Goal: Task Accomplishment & Management: Use online tool/utility

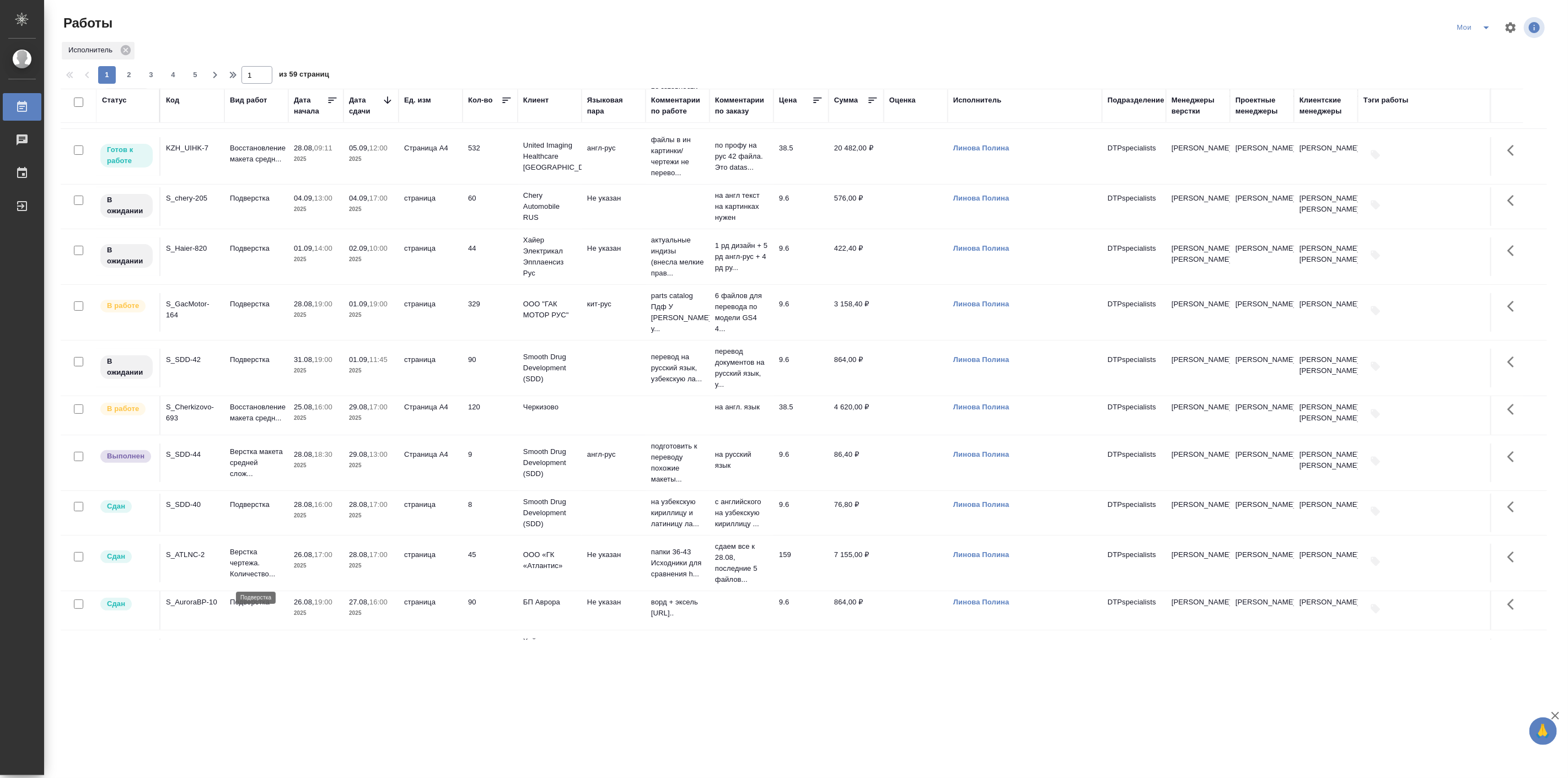
scroll to position [204, 0]
click at [354, 676] on div ".cls-1 fill:#fff; AWATERA [PERSON_NAME] Работы 0 Чаты График Выйти Работы Мои И…" at bounding box center [784, 389] width 1568 height 778
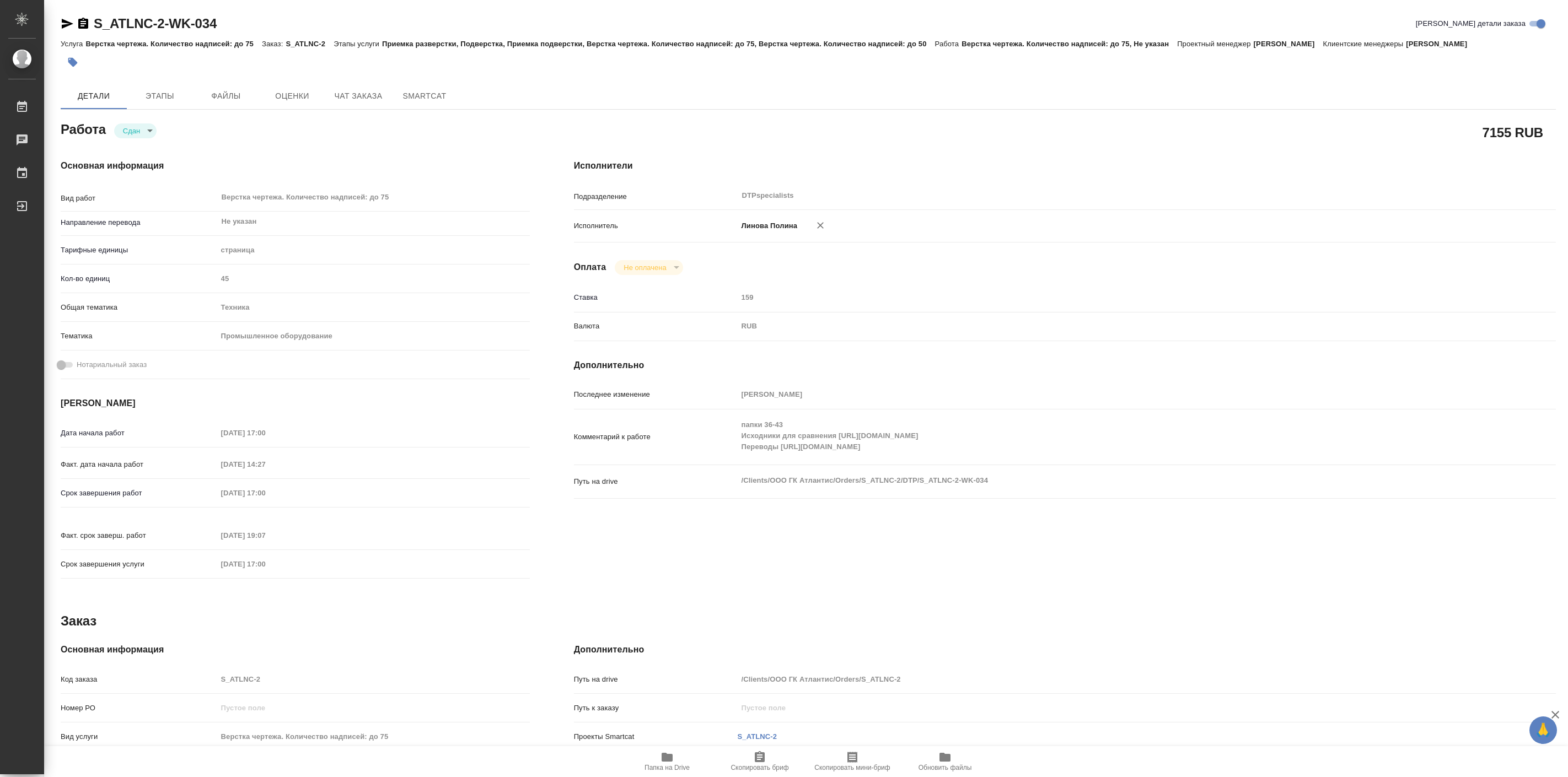
type textarea "x"
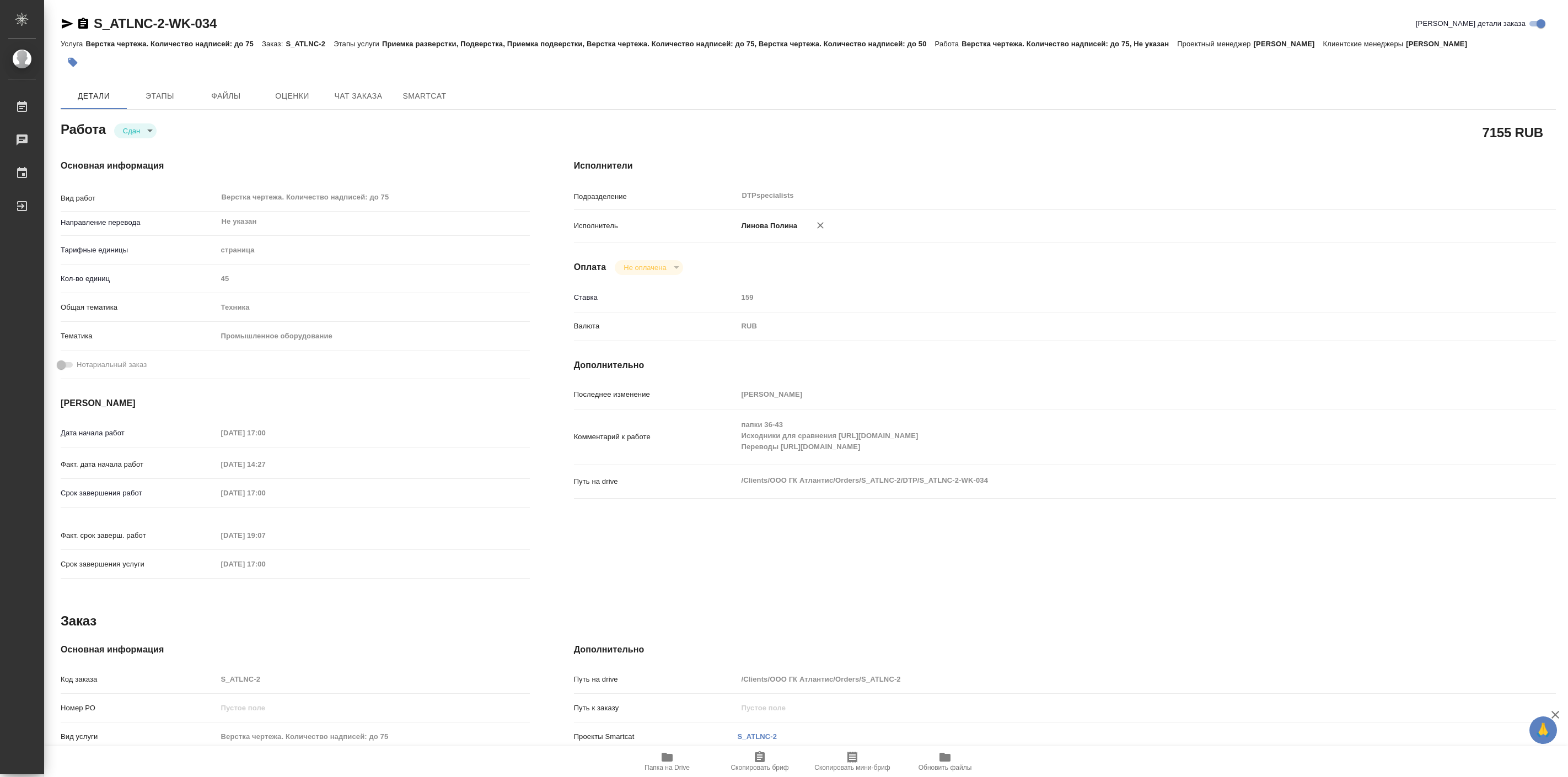
type textarea "x"
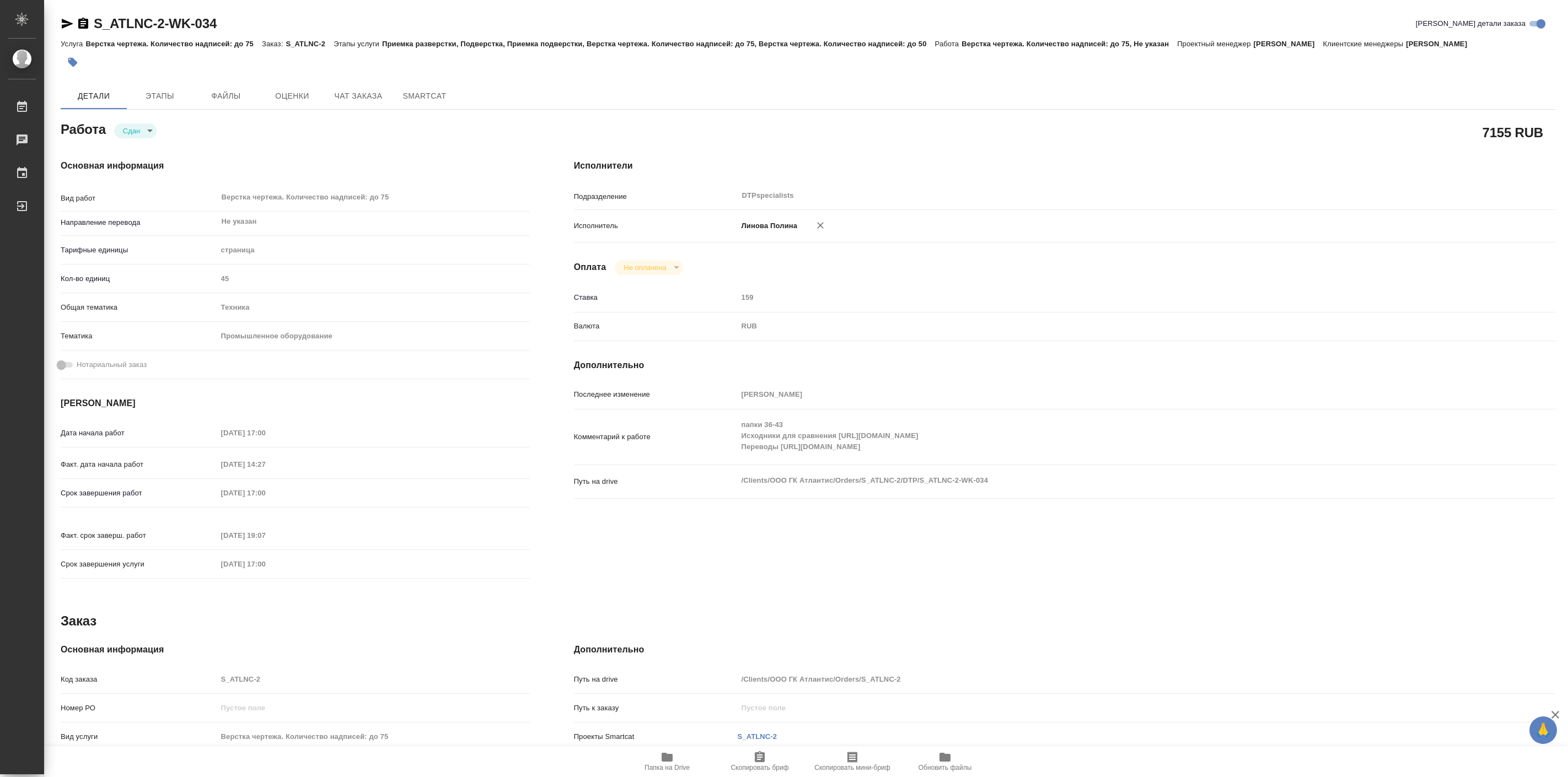
type textarea "x"
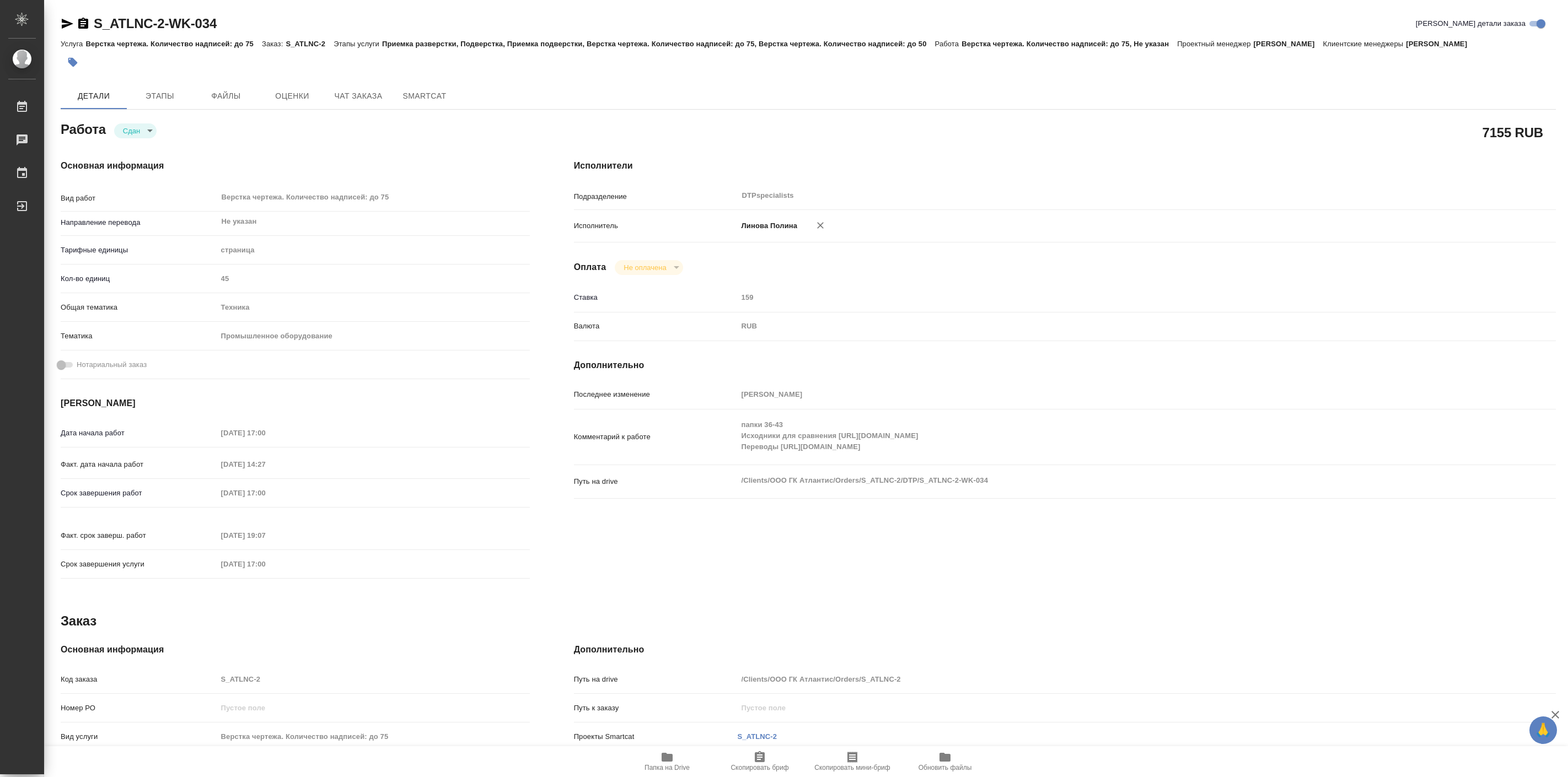
type textarea "x"
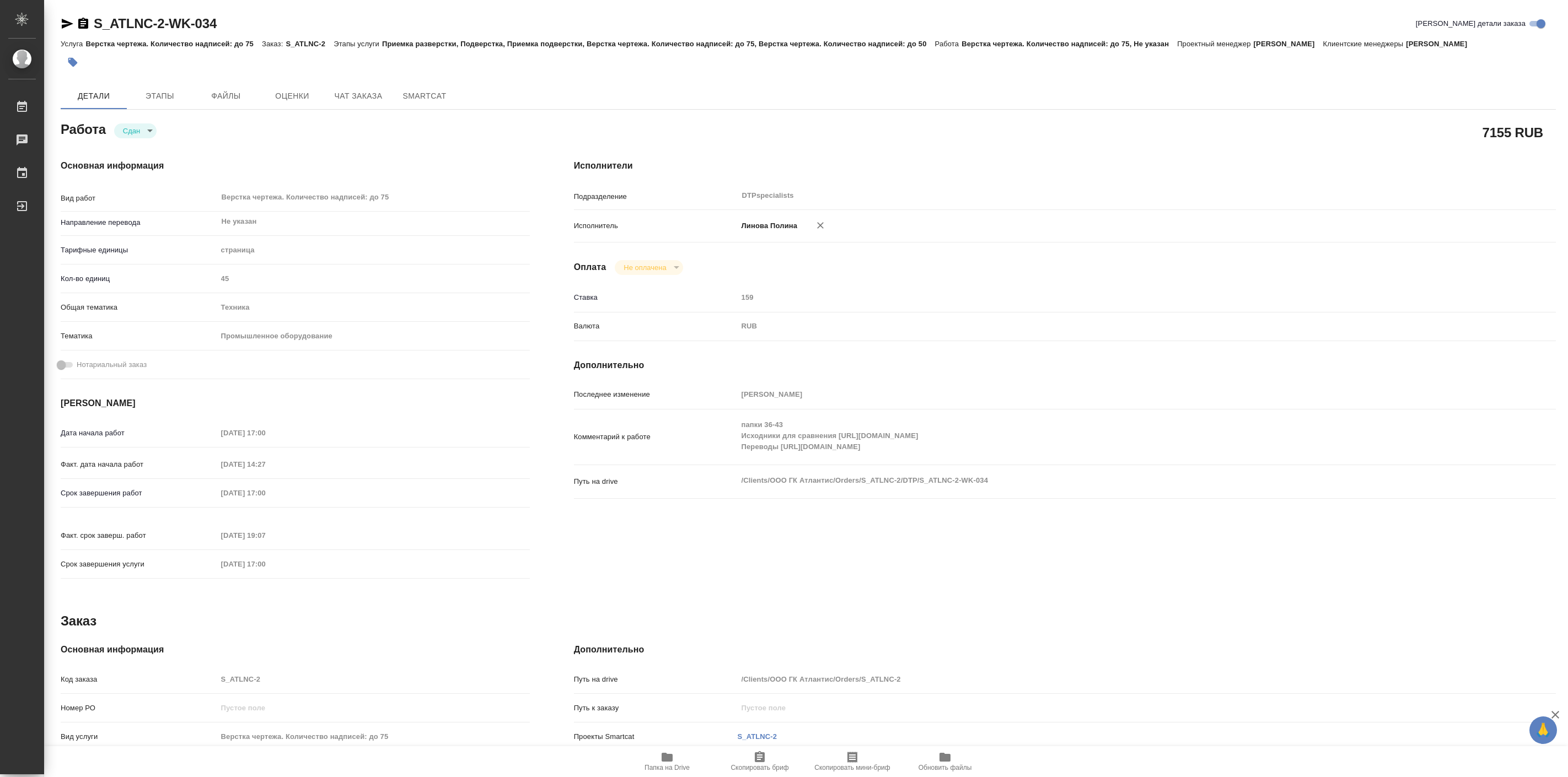
type textarea "x"
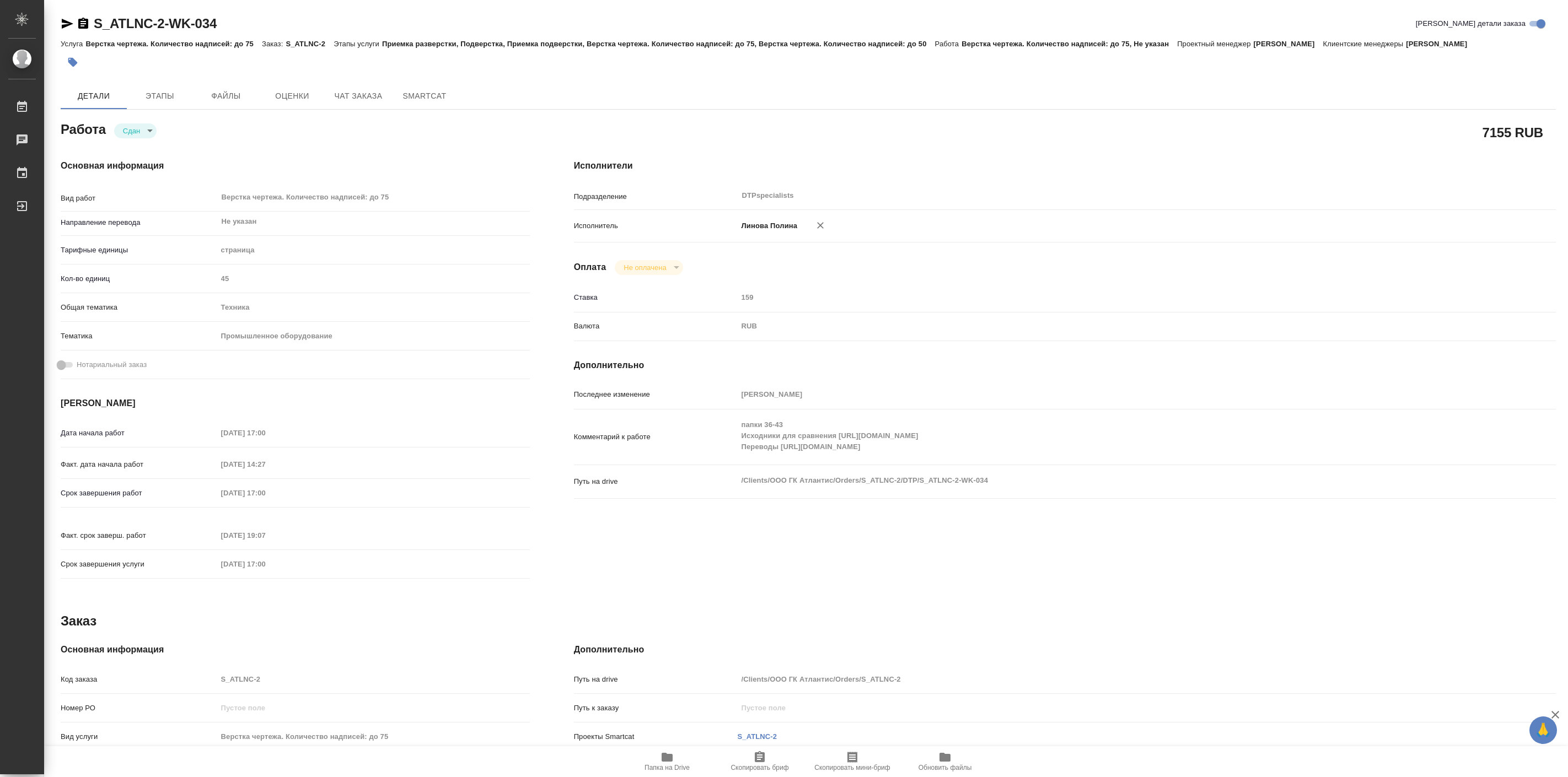
type textarea "x"
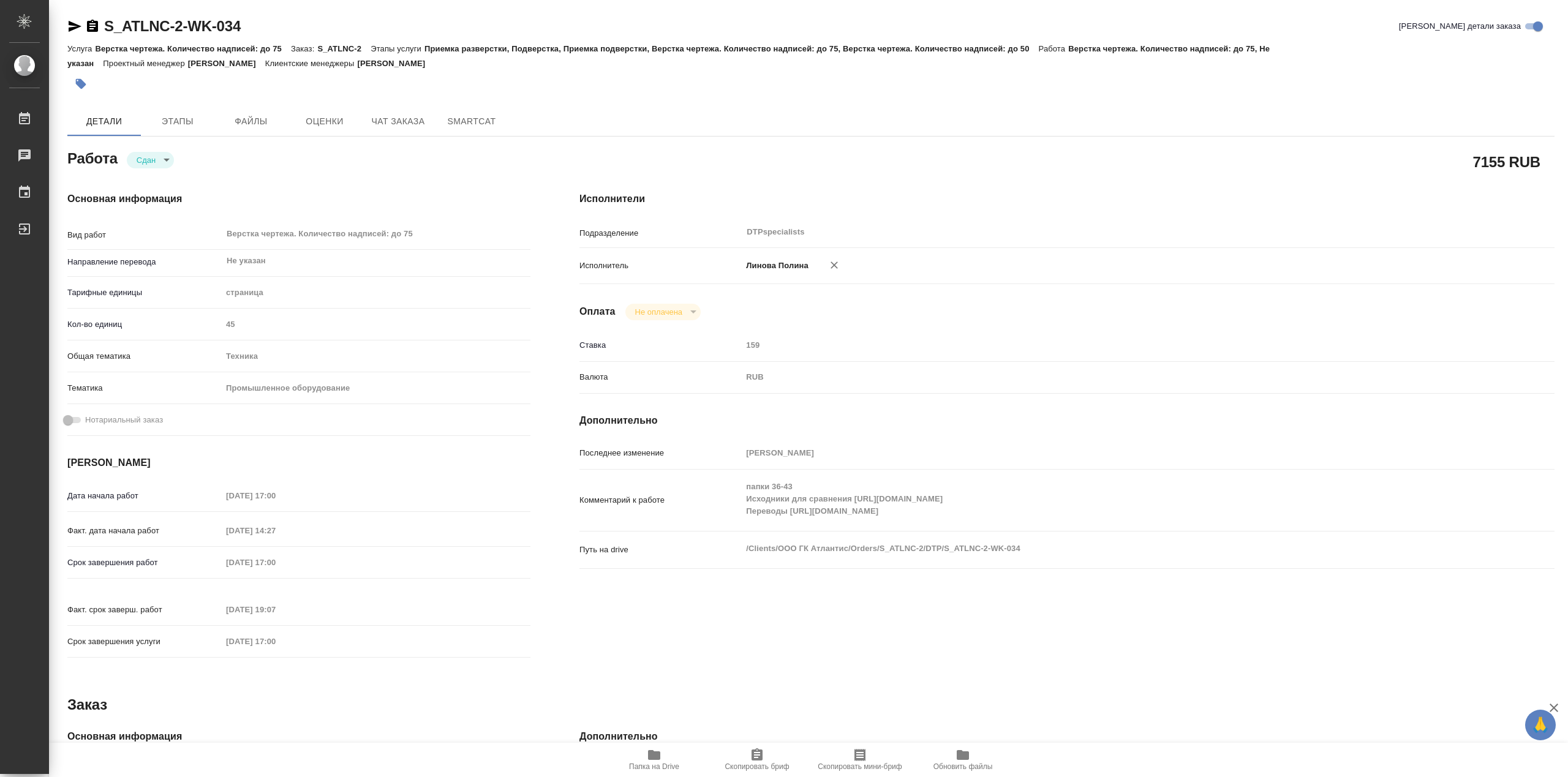
type textarea "x"
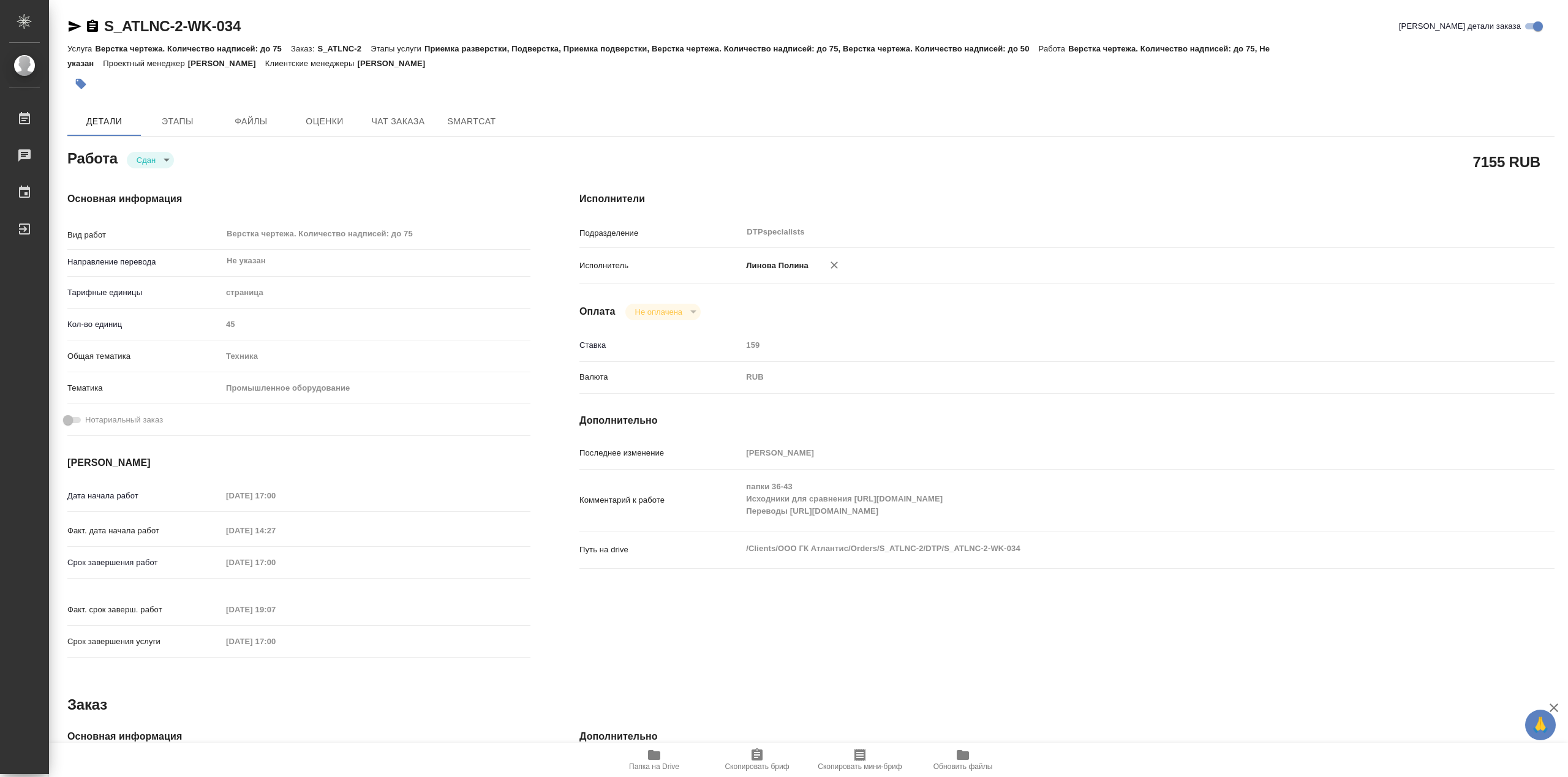
type textarea "x"
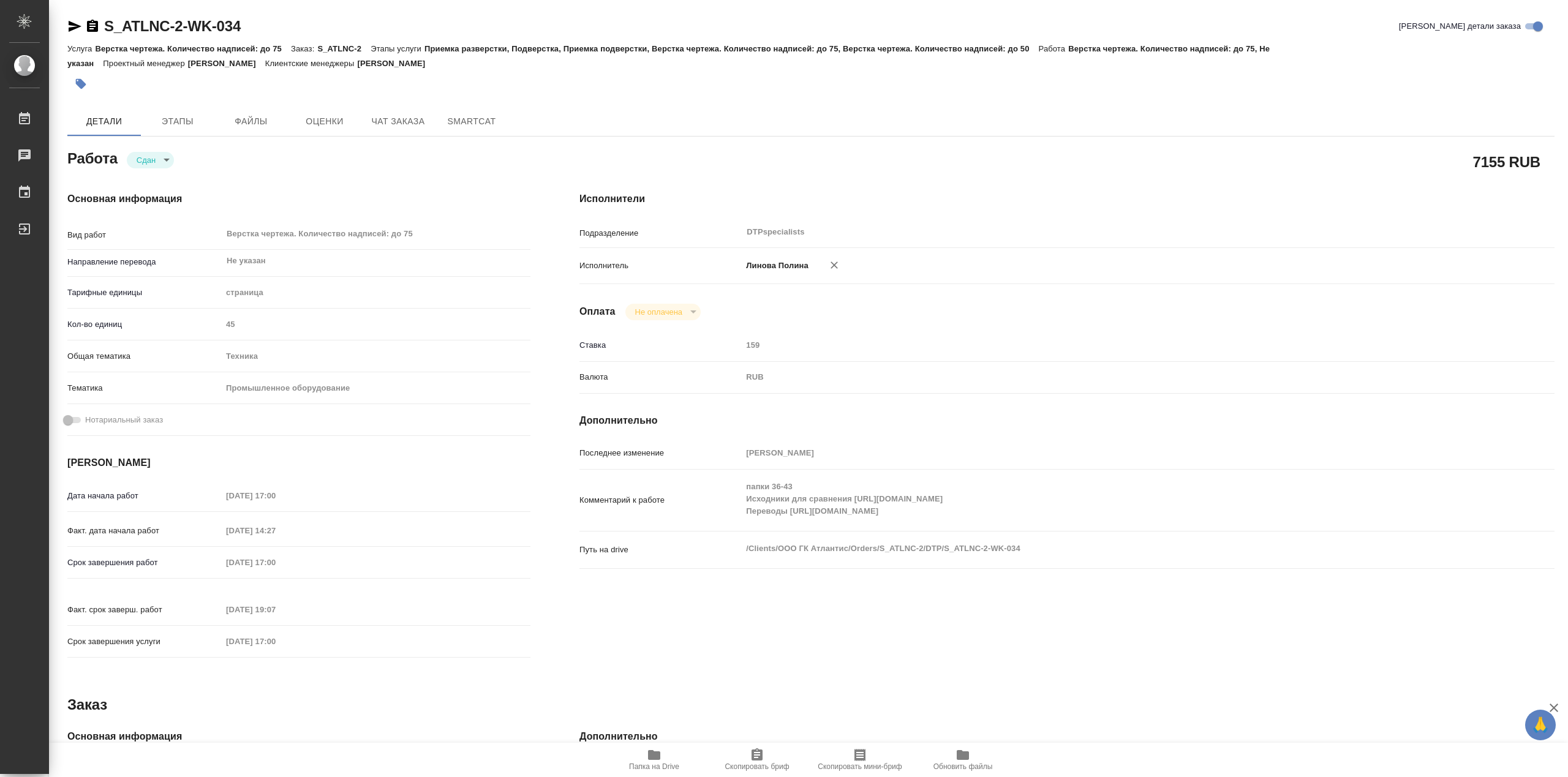
type textarea "x"
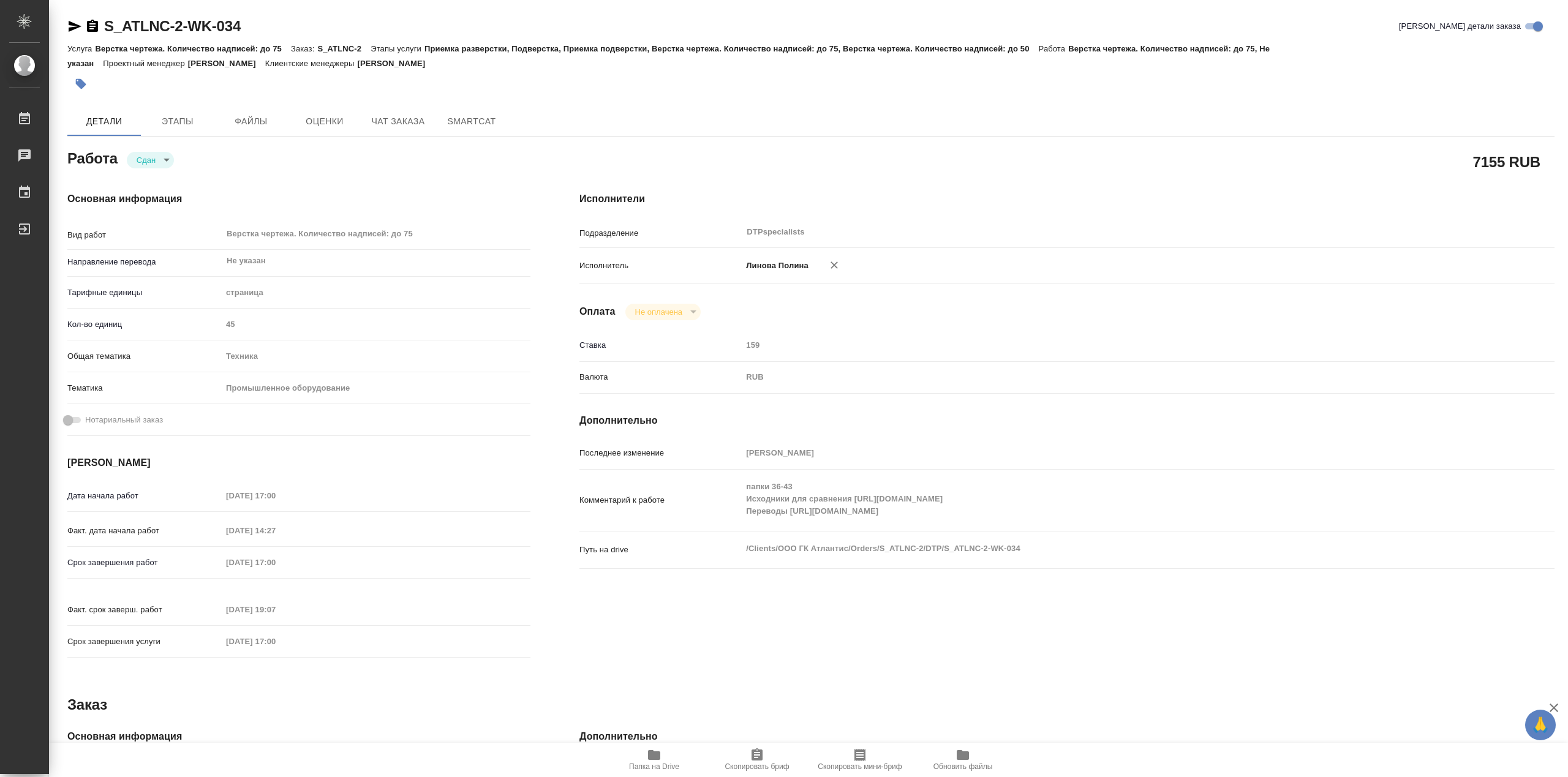
type textarea "x"
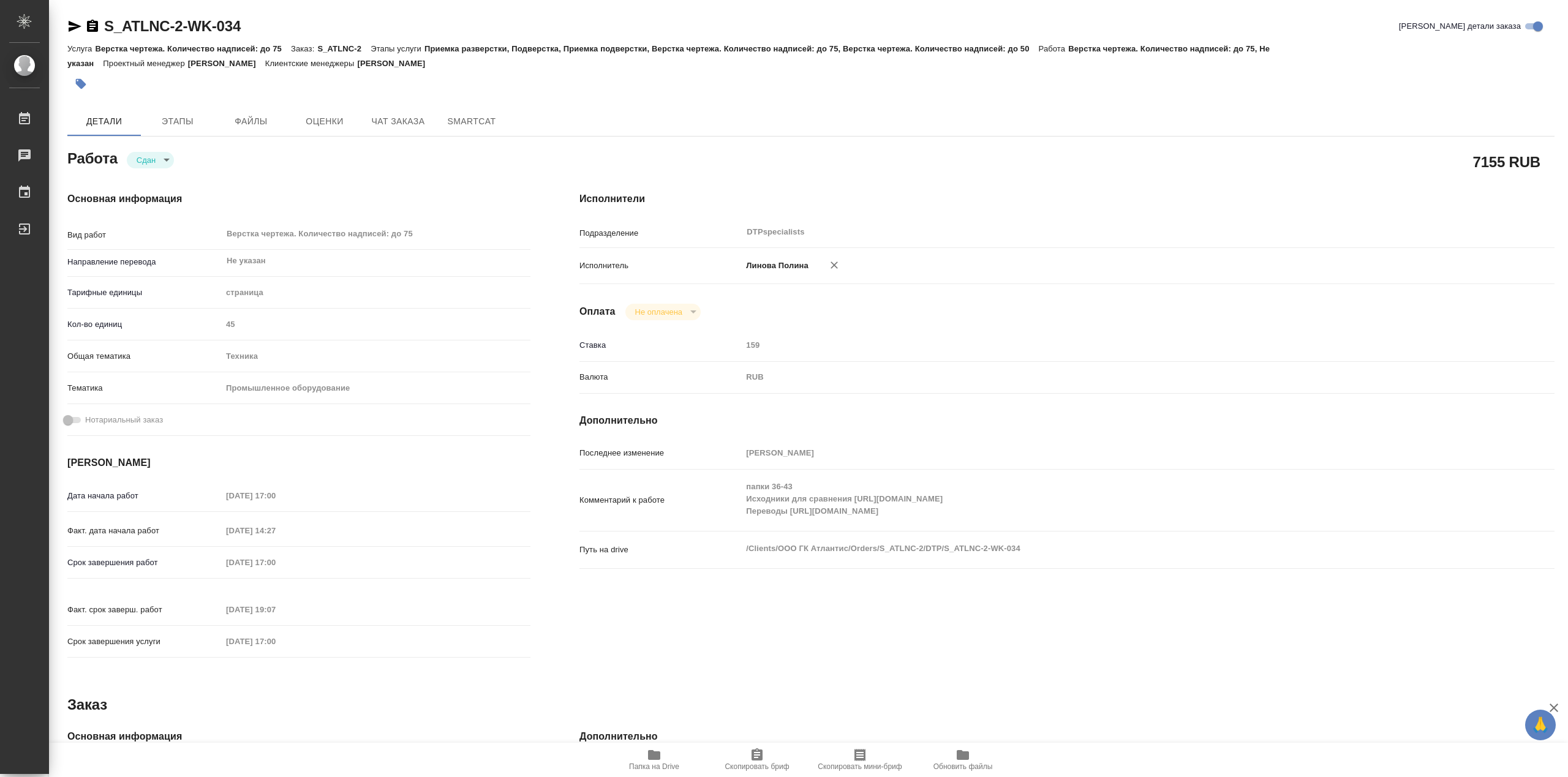
type textarea "x"
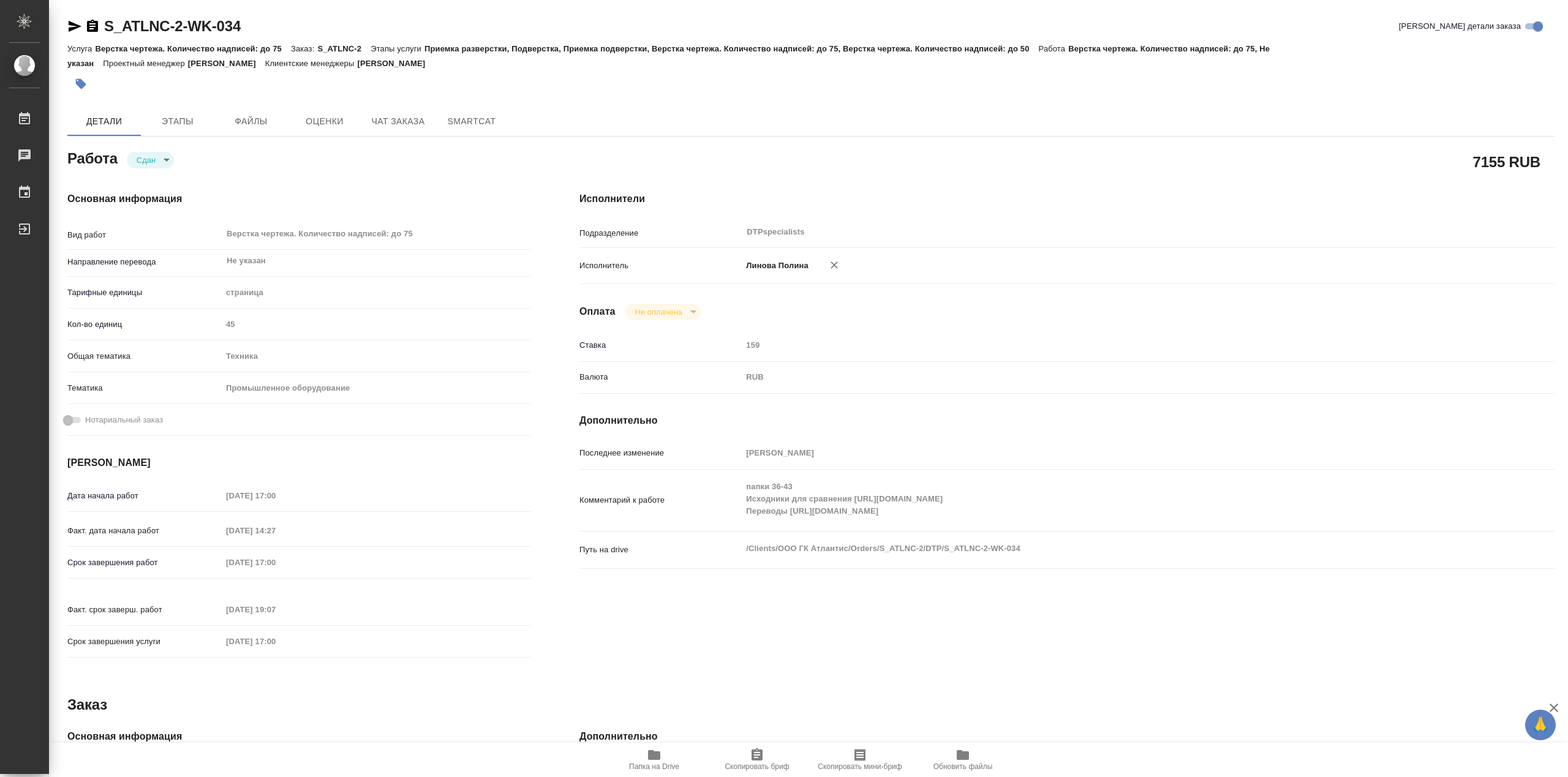
type textarea "x"
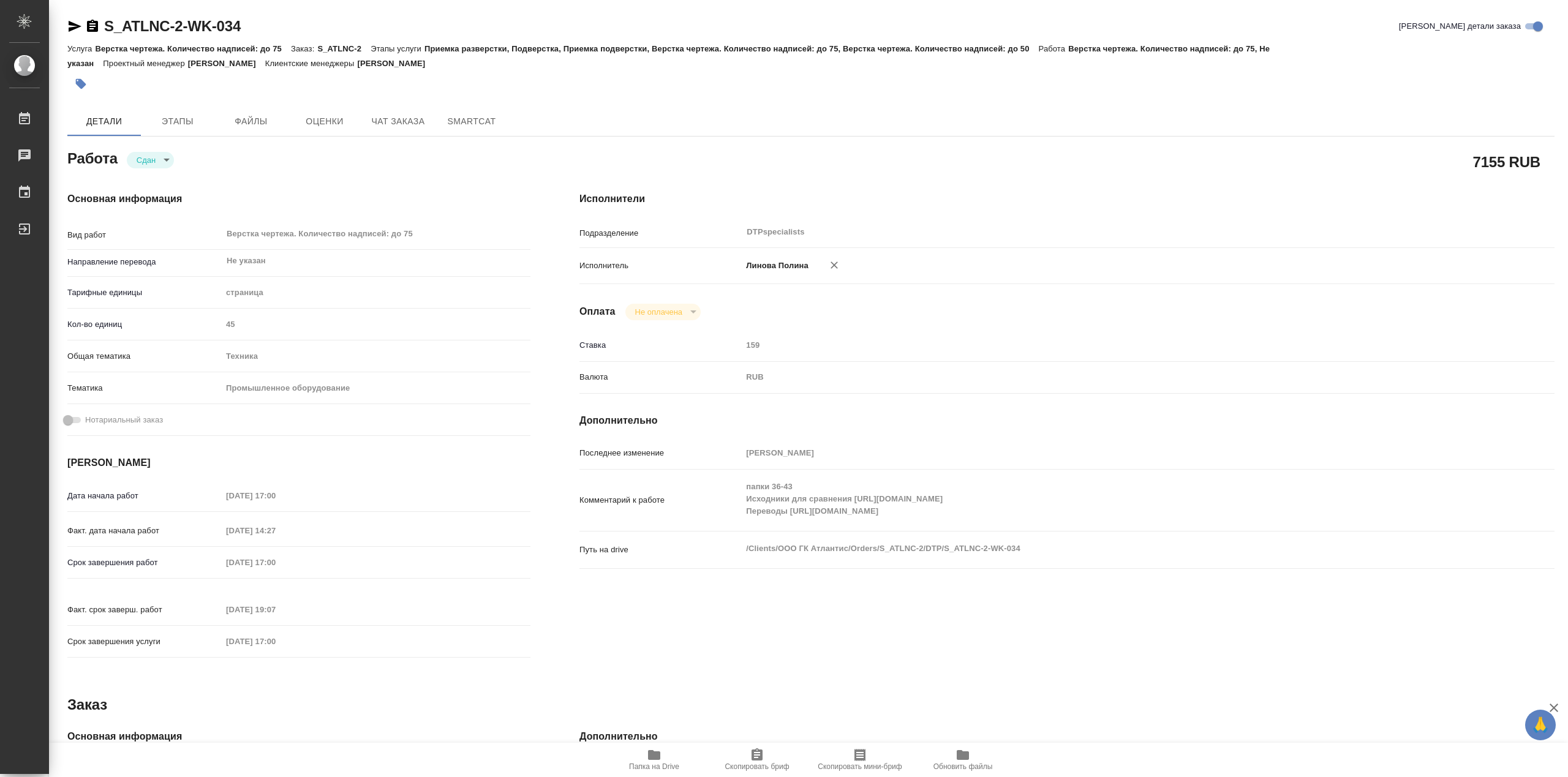
type textarea "x"
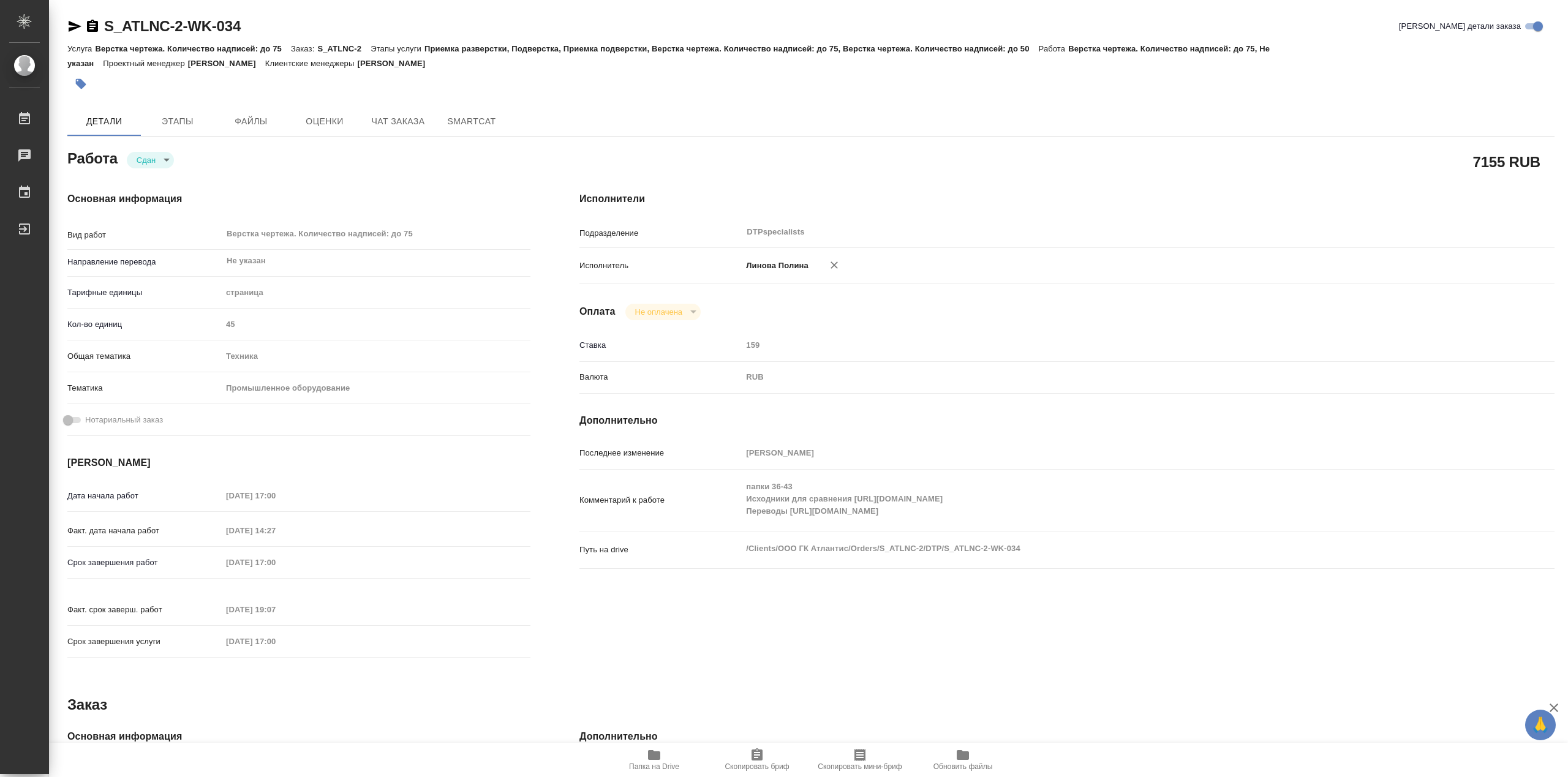
type textarea "x"
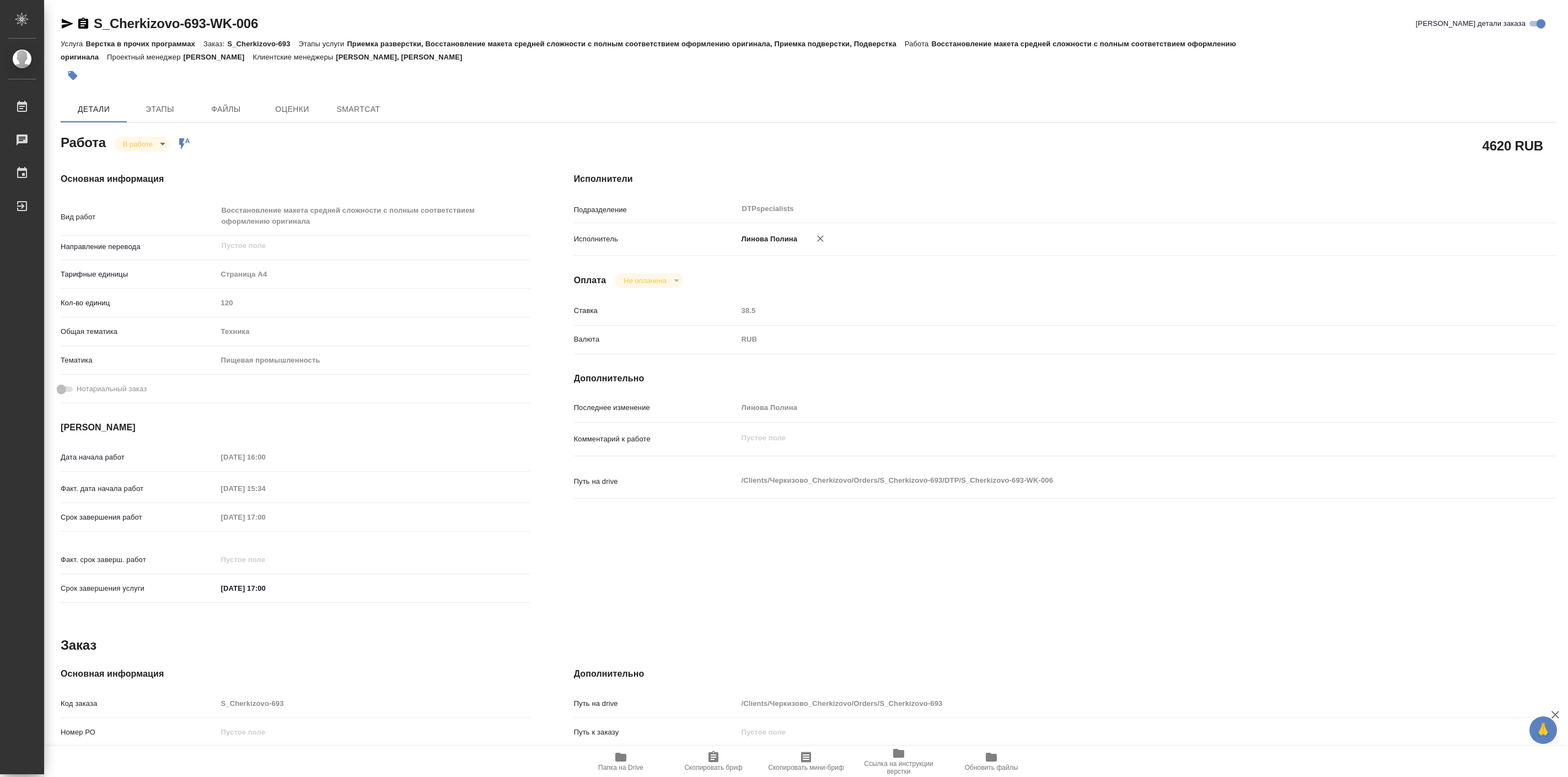
type textarea "x"
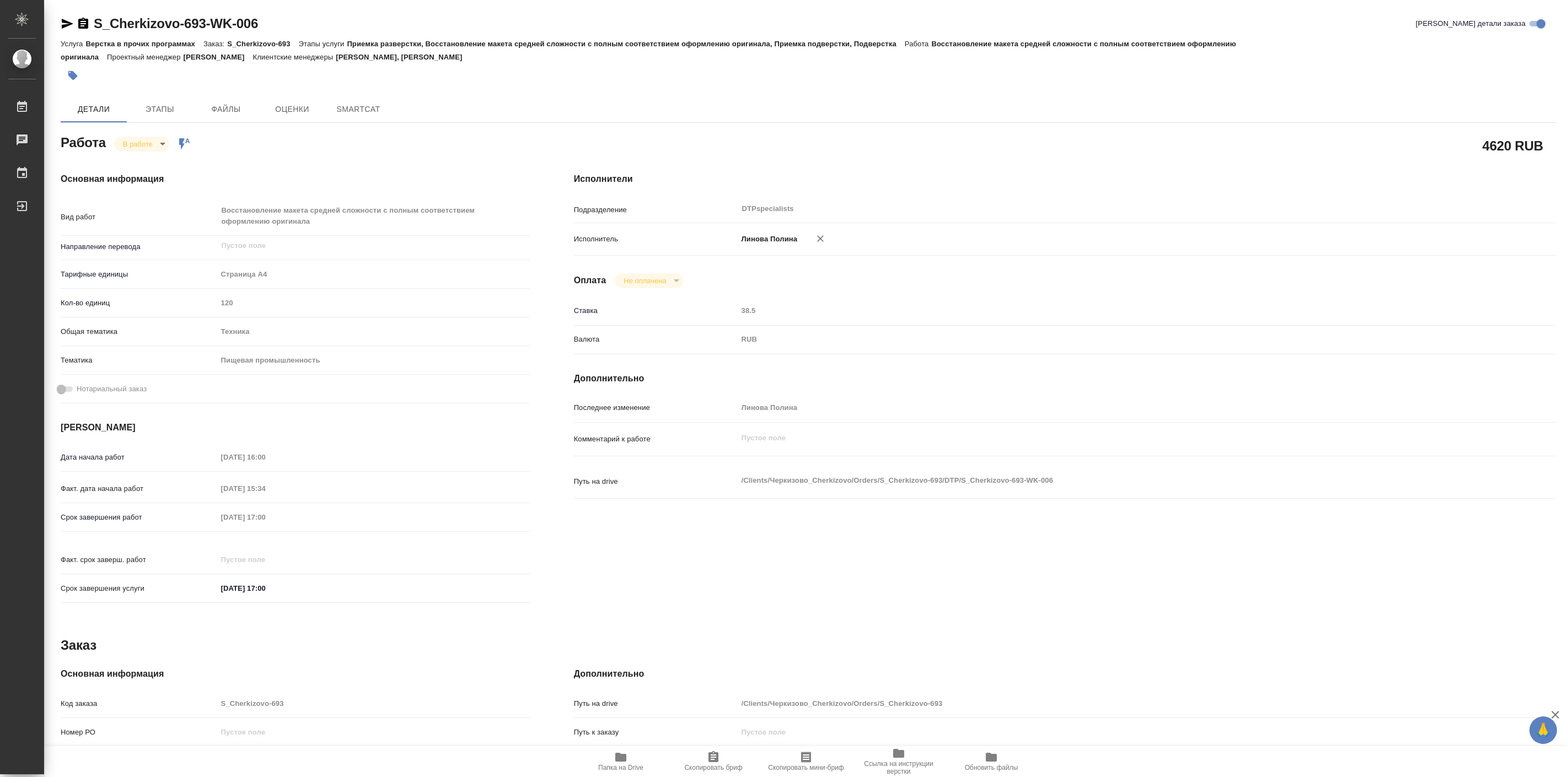
type textarea "x"
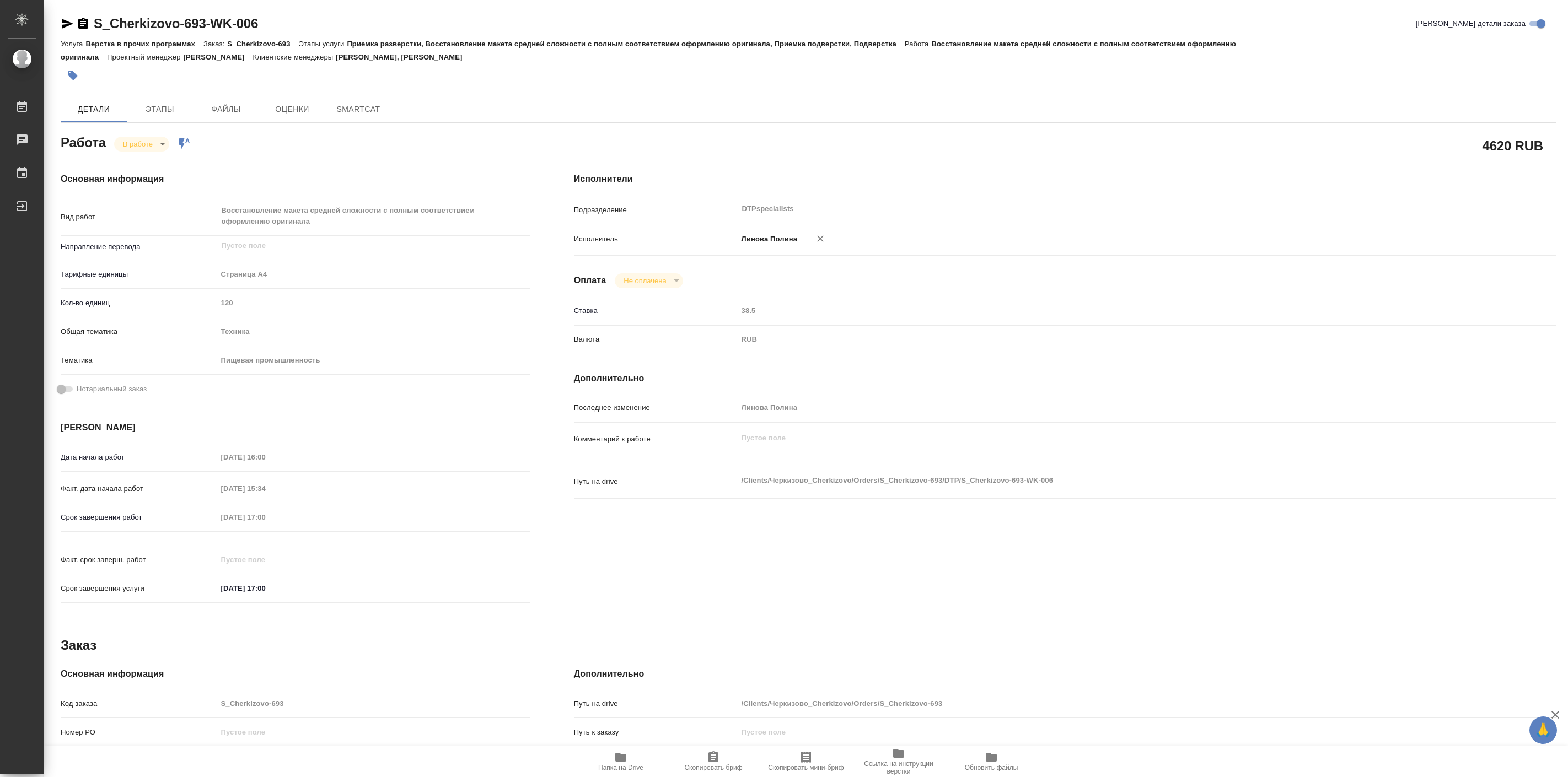
type textarea "x"
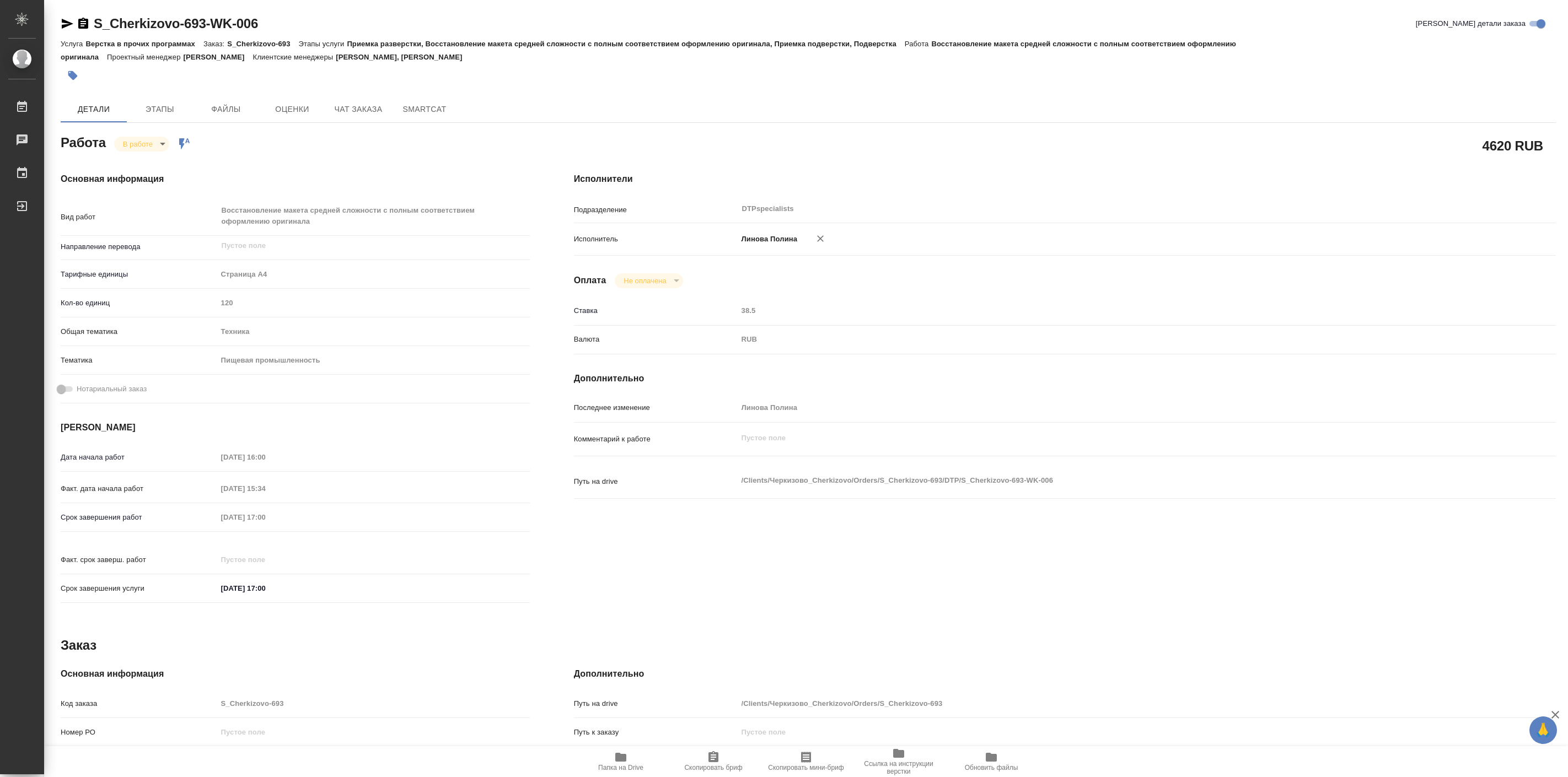
type textarea "x"
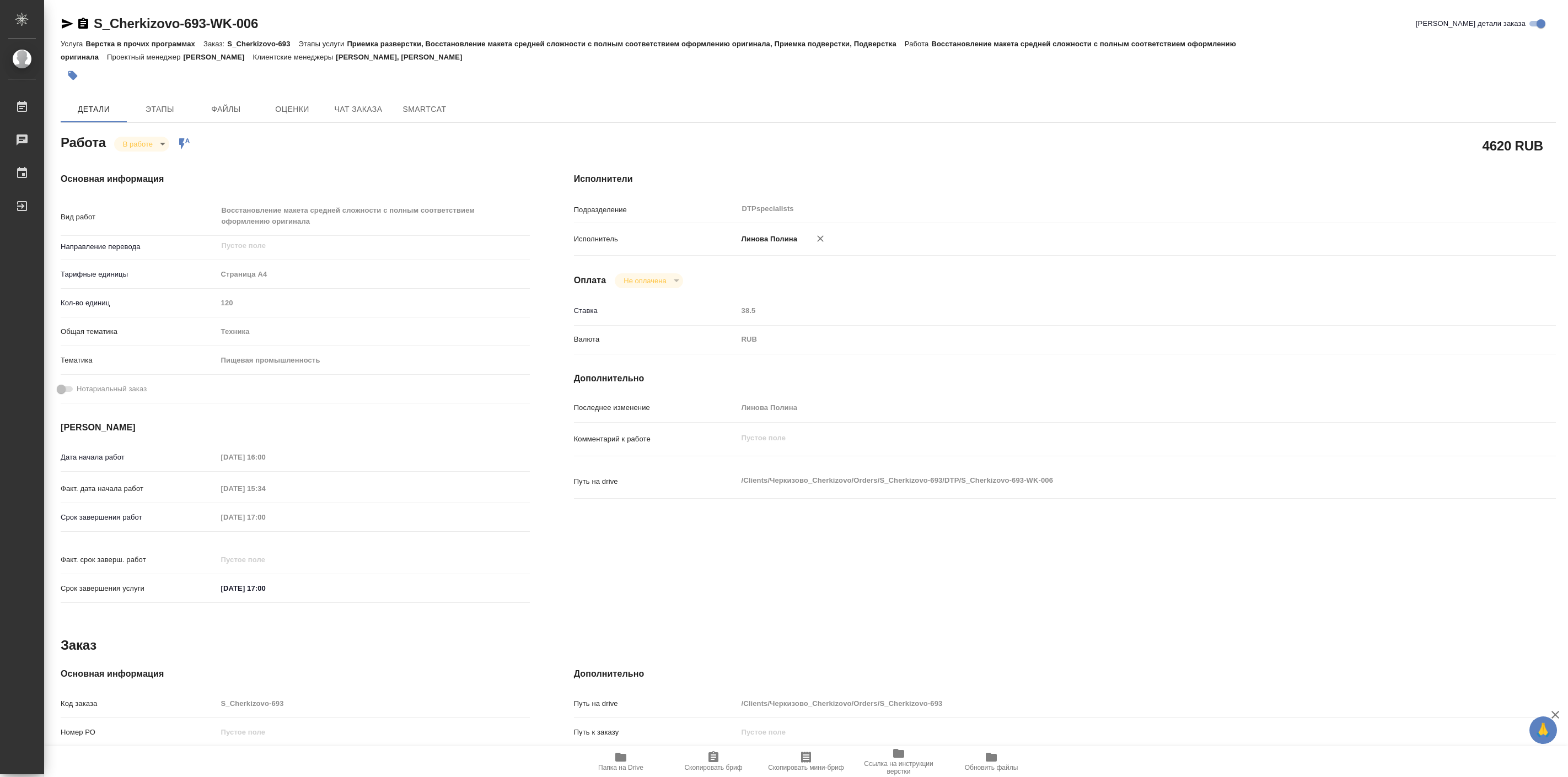
type textarea "x"
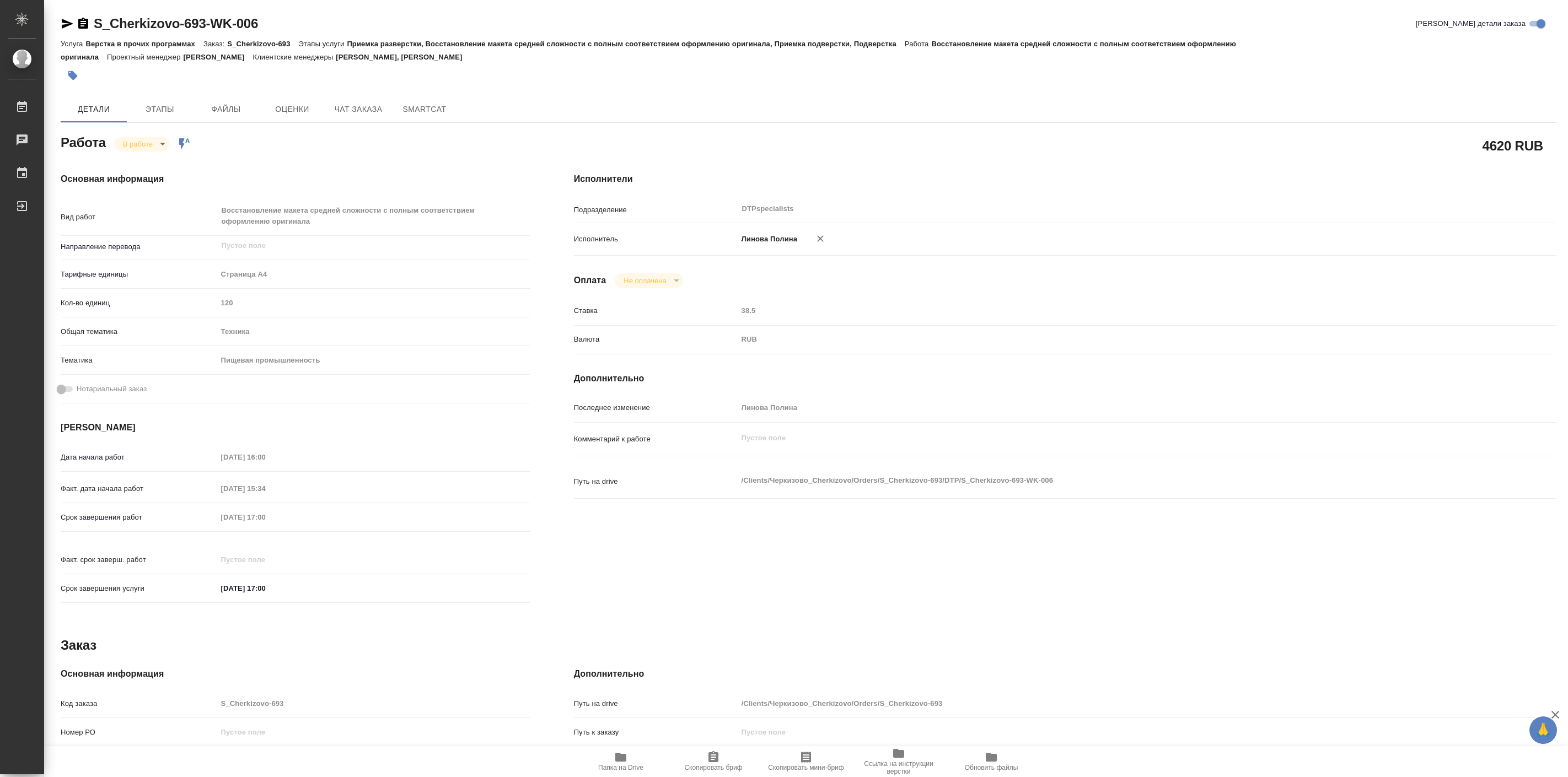
type textarea "x"
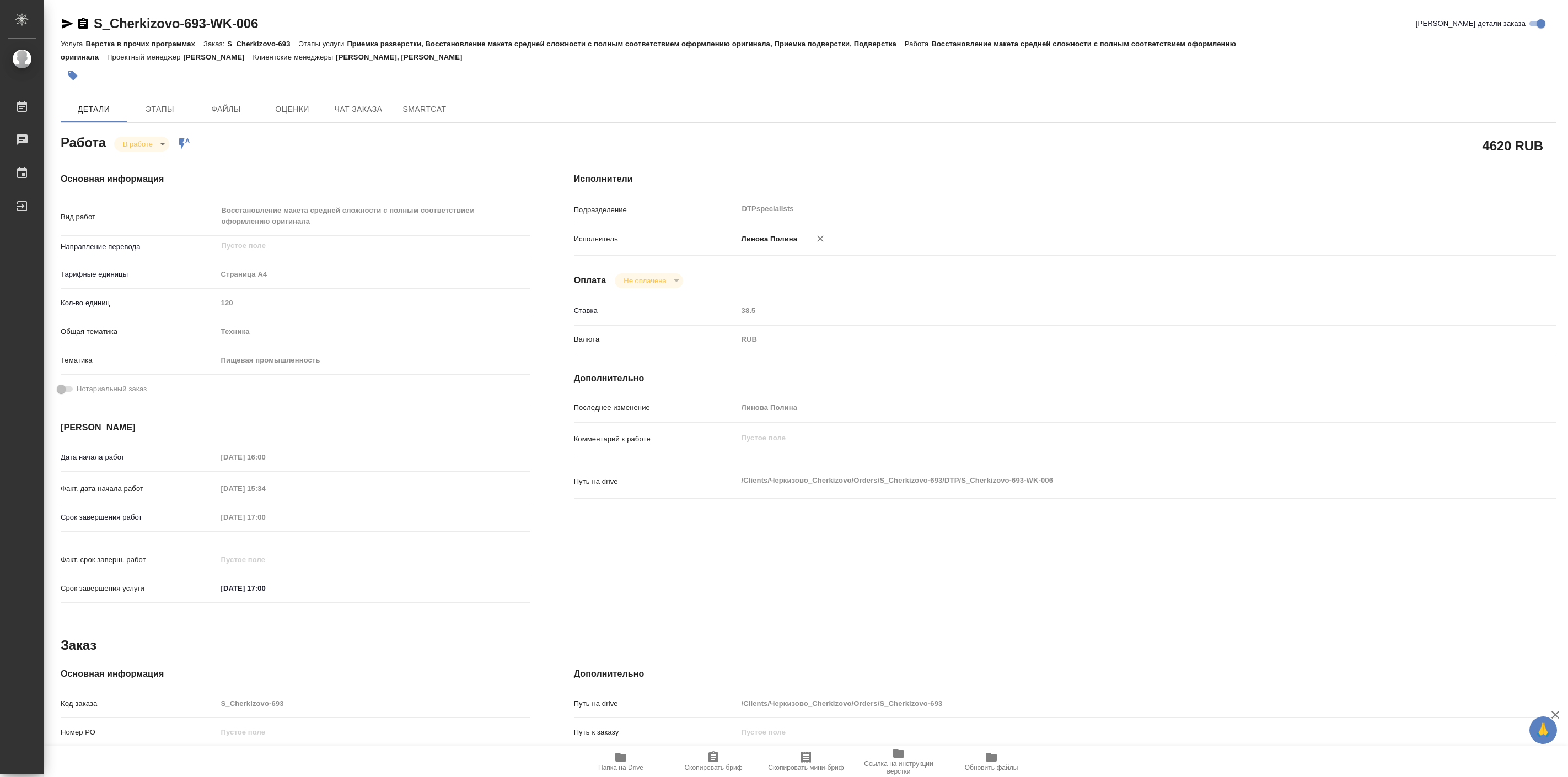
type textarea "x"
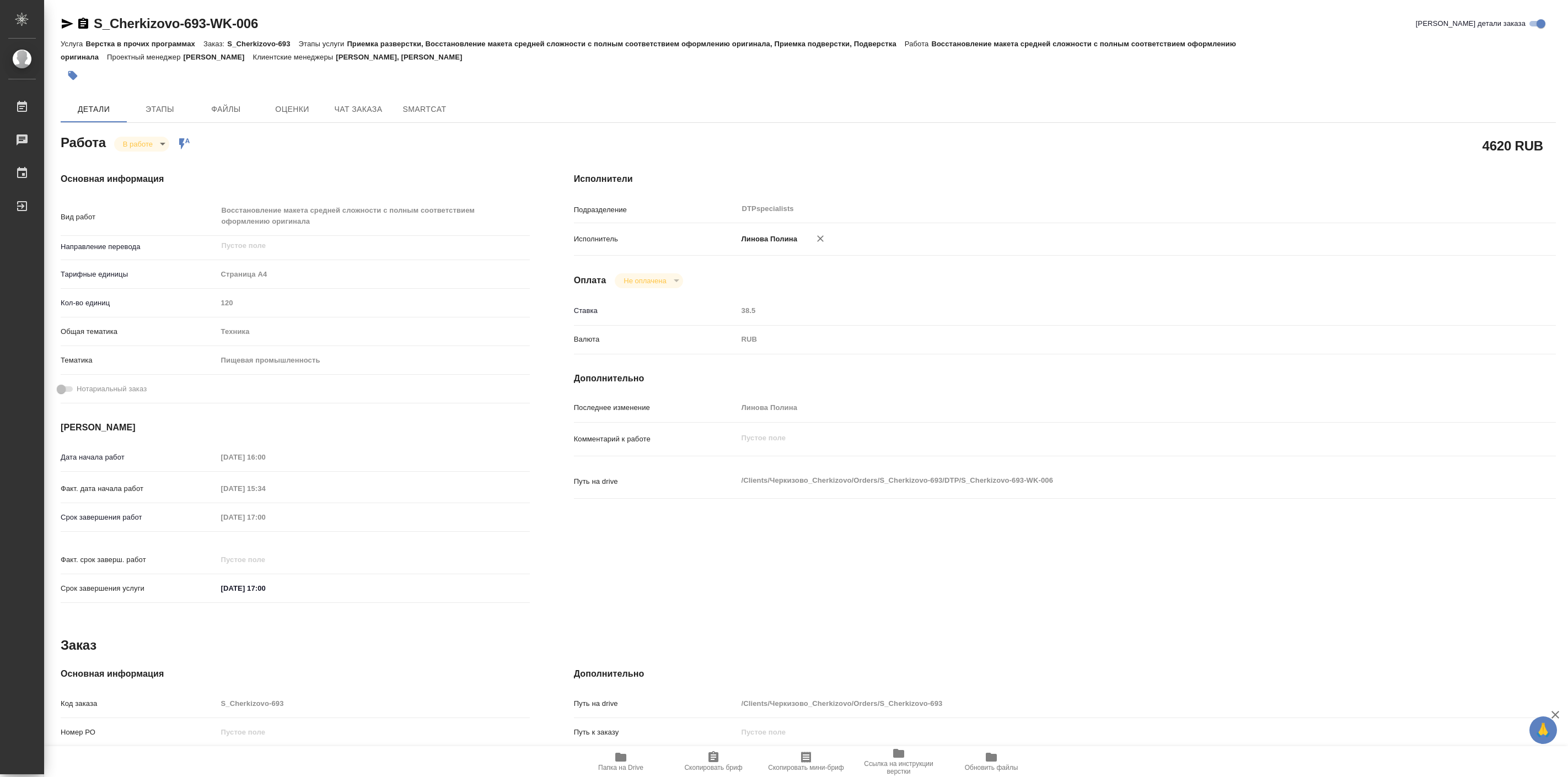
type textarea "x"
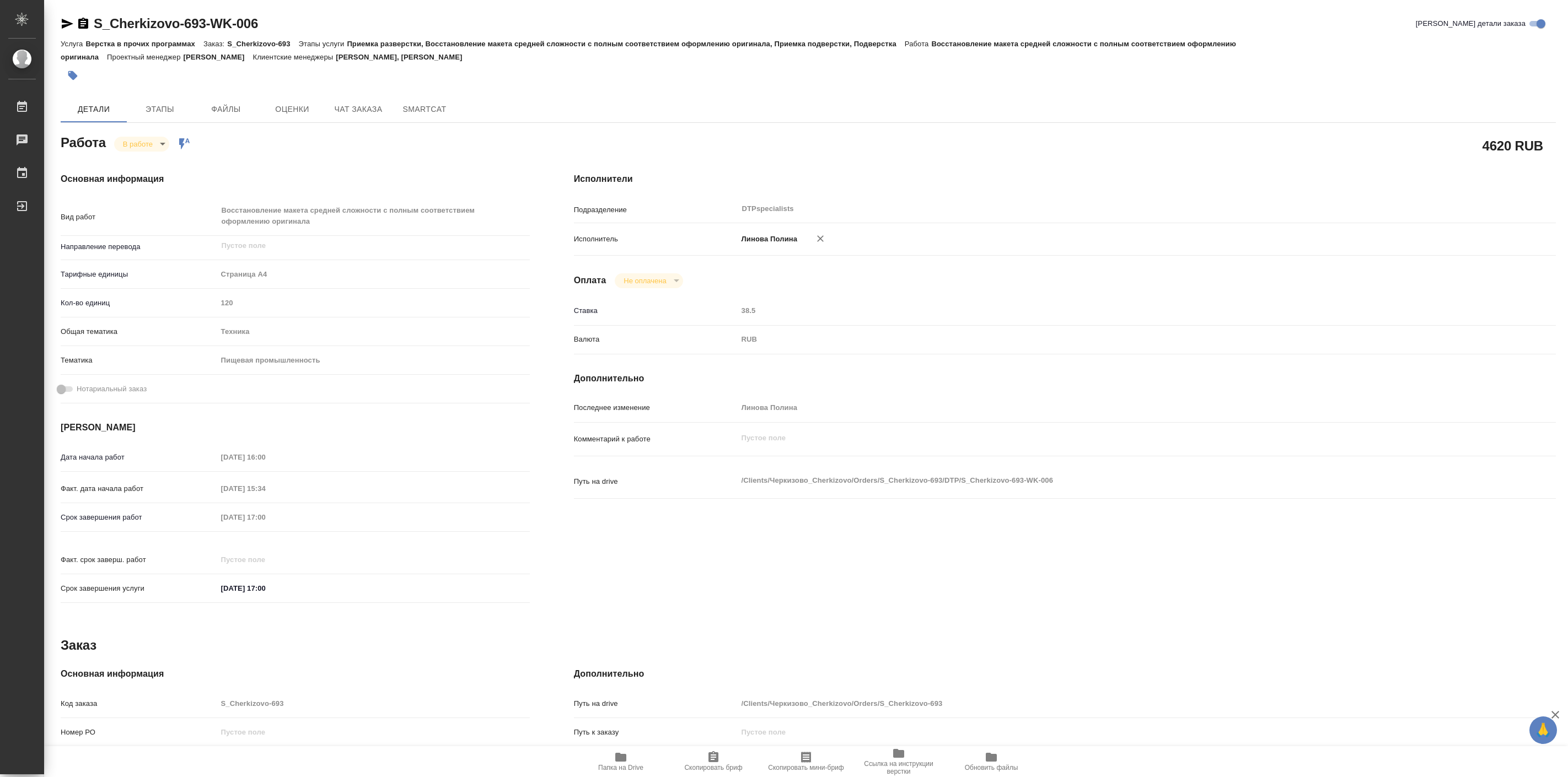
type textarea "x"
